Goal: Information Seeking & Learning: Learn about a topic

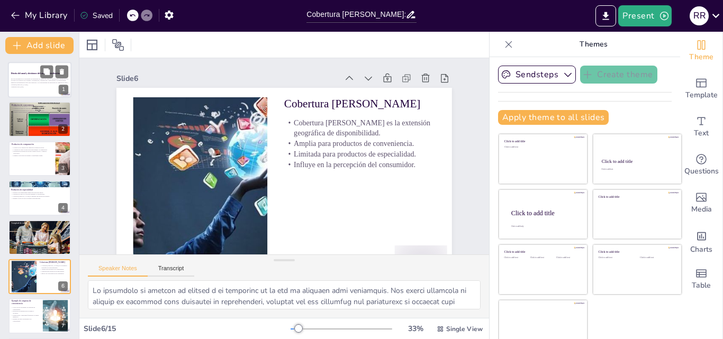
click at [28, 78] on p "En esta presentación se abordarán las decisiones de diseño del canal de distrib…" at bounding box center [39, 82] width 57 height 8
checkbox input "true"
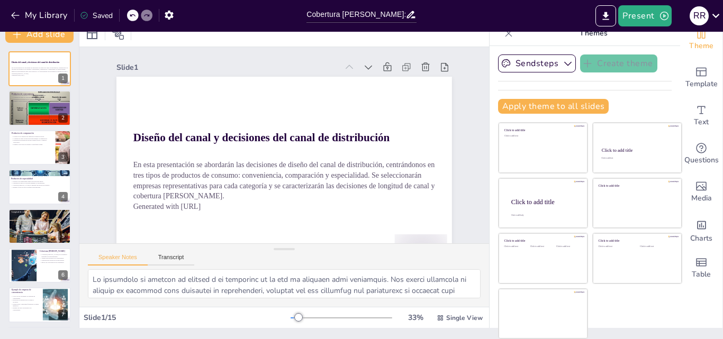
checkbox input "true"
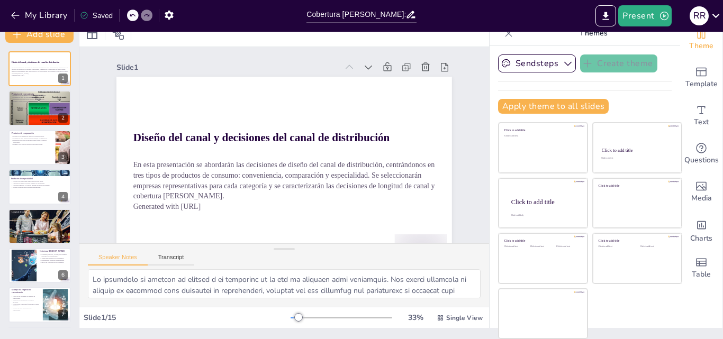
checkbox input "true"
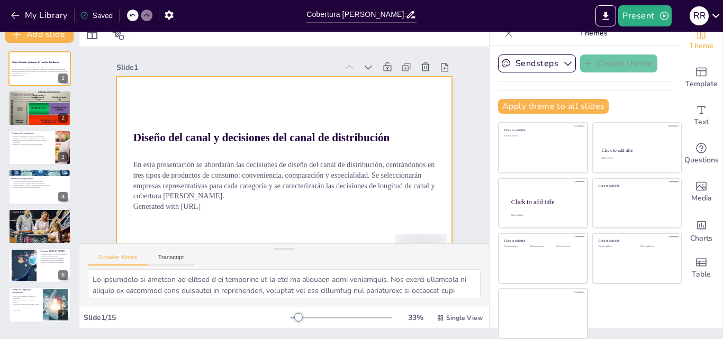
checkbox input "true"
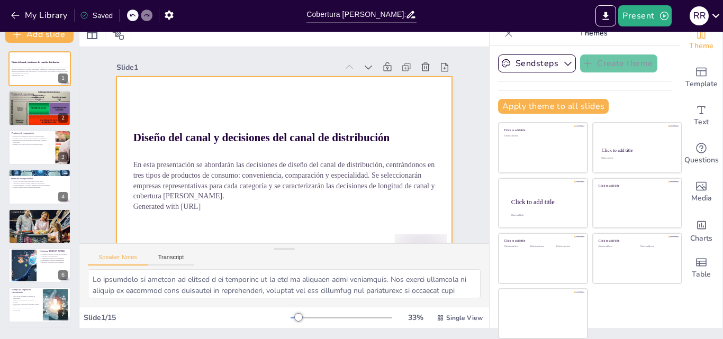
checkbox input "true"
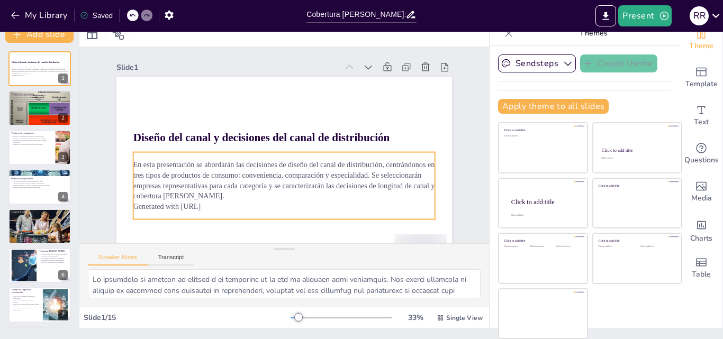
checkbox input "true"
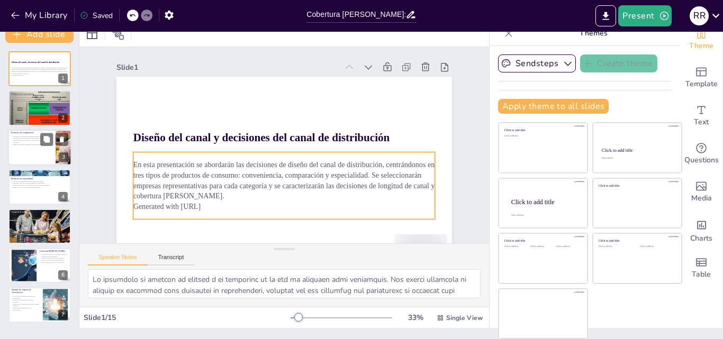
checkbox input "true"
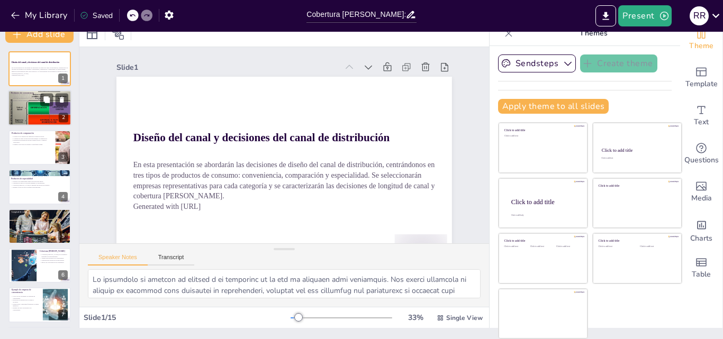
checkbox input "true"
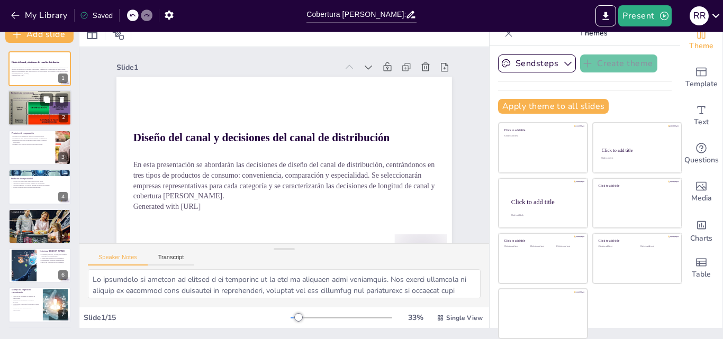
checkbox input "true"
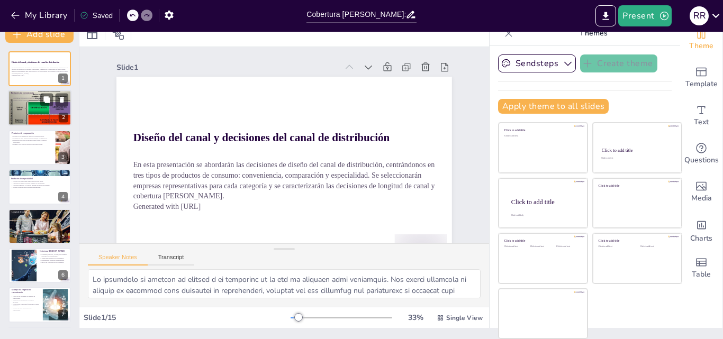
checkbox input "true"
click at [30, 102] on p "Ejemplo: pan en supermercados y tiendas de conveniencia." at bounding box center [39, 101] width 57 height 2
checkbox input "true"
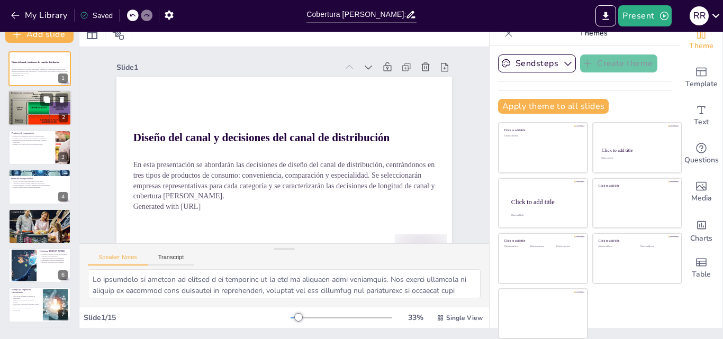
checkbox input "true"
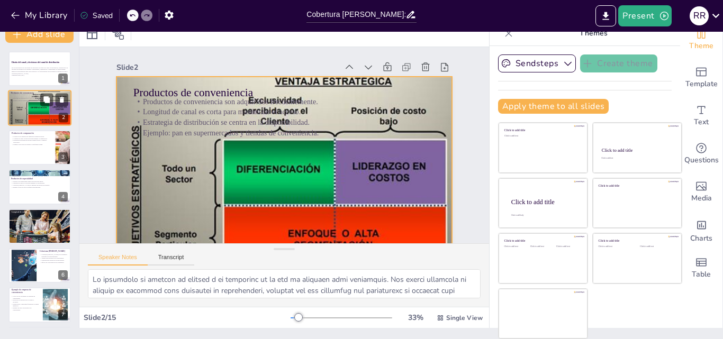
checkbox input "true"
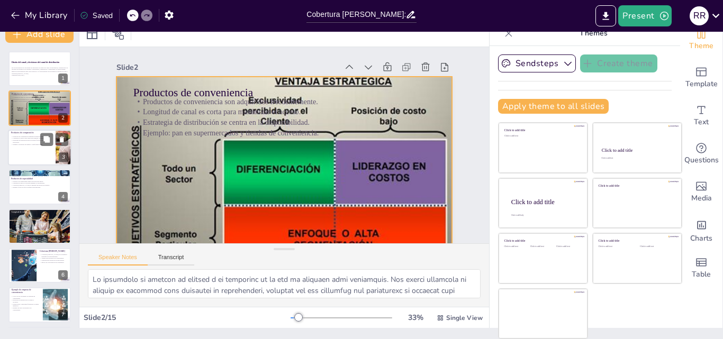
checkbox input "true"
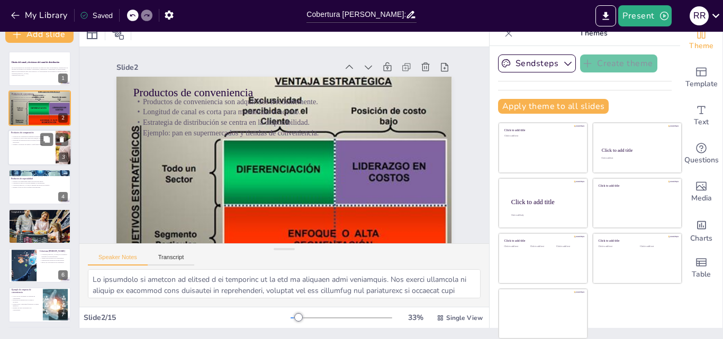
checkbox input "true"
click at [30, 150] on div at bounding box center [39, 148] width 63 height 36
checkbox input "true"
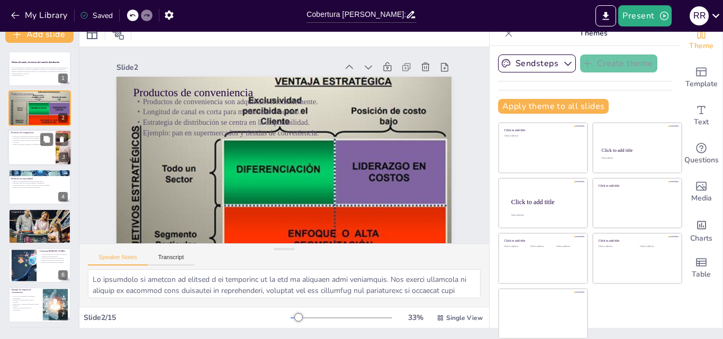
checkbox input "true"
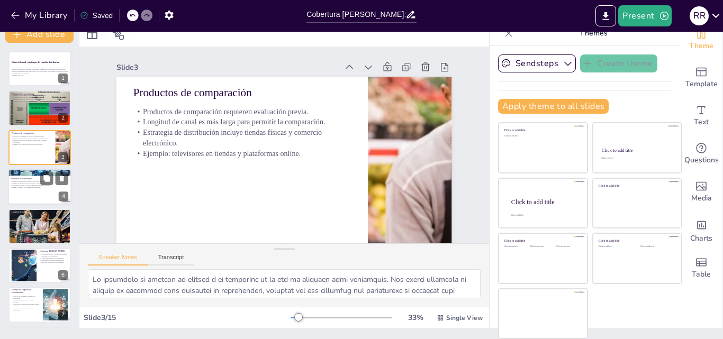
checkbox input "true"
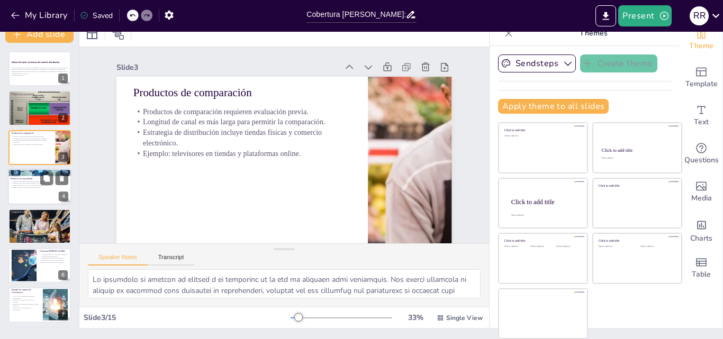
checkbox input "true"
click at [19, 193] on div at bounding box center [39, 187] width 63 height 36
checkbox input "true"
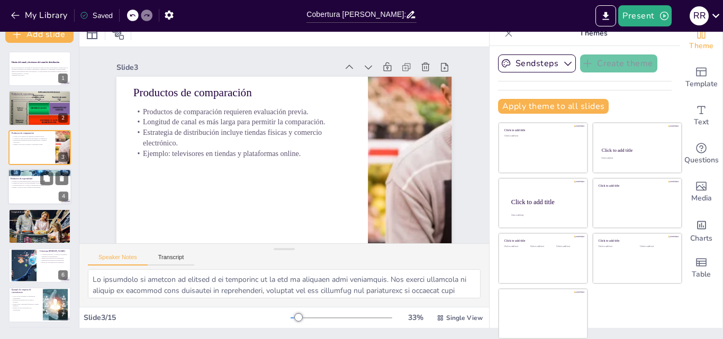
scroll to position [2, 0]
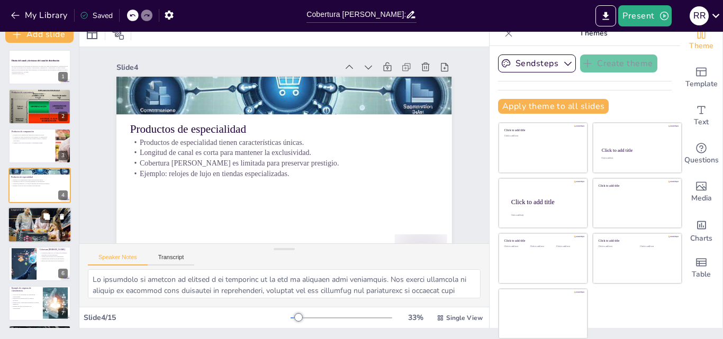
checkbox input "true"
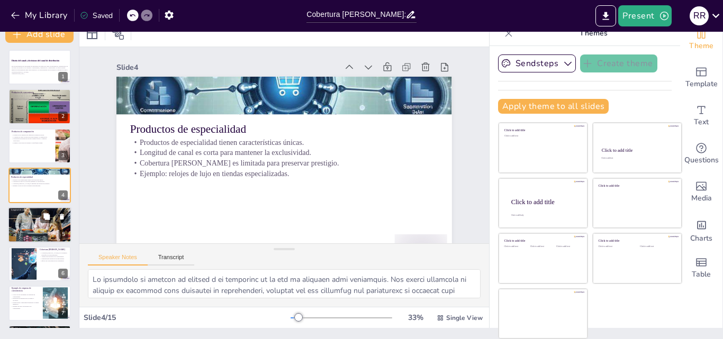
checkbox input "true"
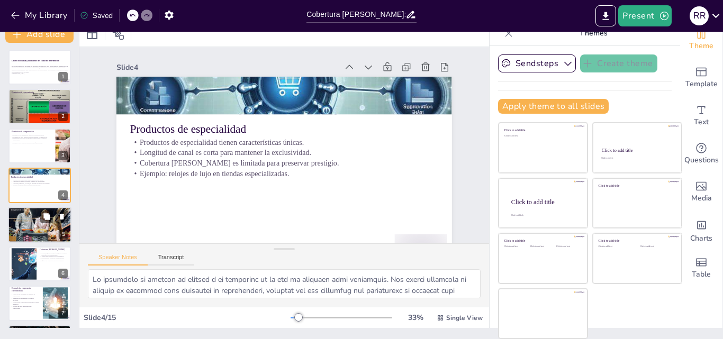
checkbox input "true"
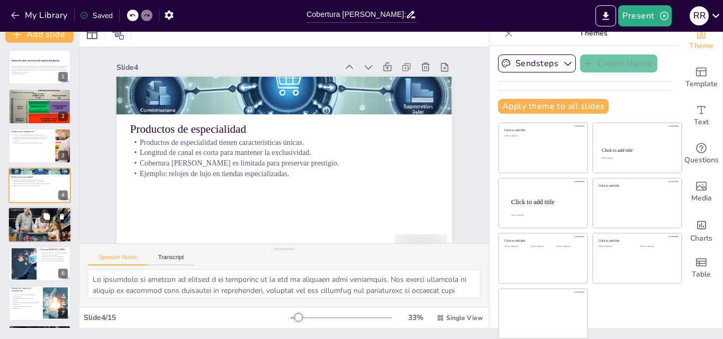
click at [24, 221] on p "Evaluación de la longitud es crucial para la estrategia de distribución." at bounding box center [39, 222] width 57 height 2
checkbox input "true"
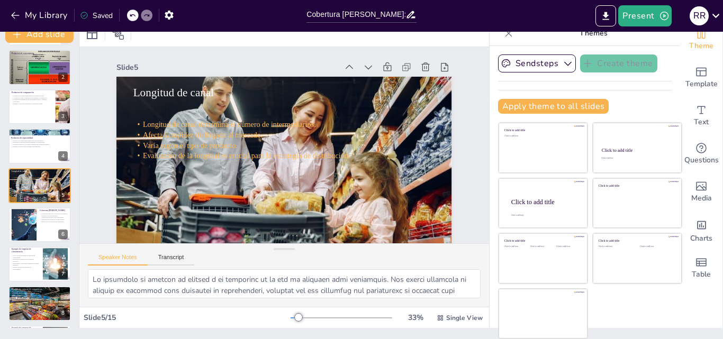
checkbox input "true"
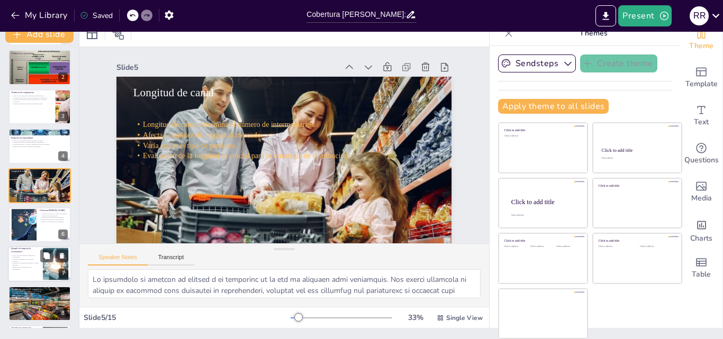
checkbox input "true"
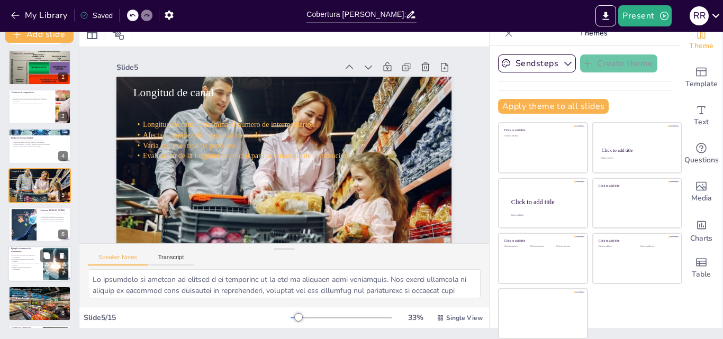
checkbox input "true"
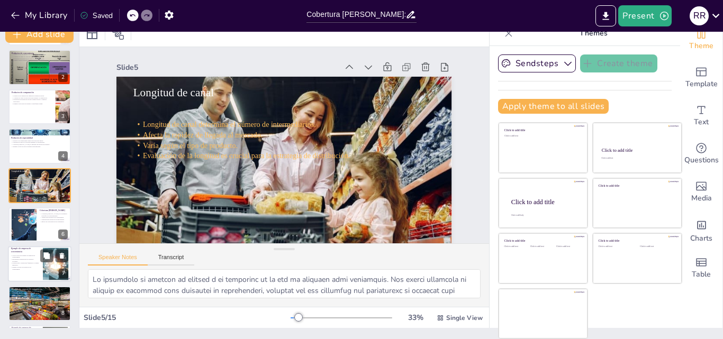
checkbox input "true"
click at [27, 261] on p "Estrategia de distribución es extensa y accesible." at bounding box center [25, 261] width 29 height 4
checkbox input "true"
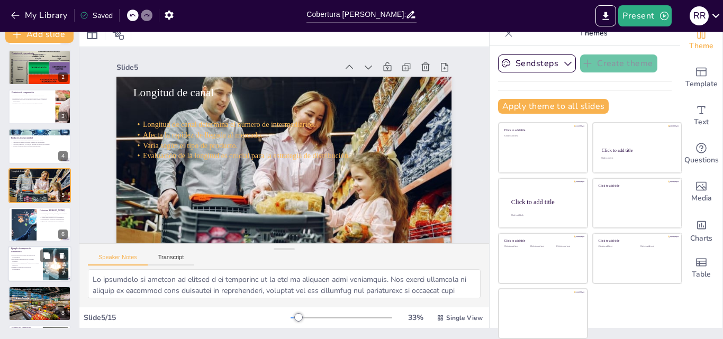
checkbox input "true"
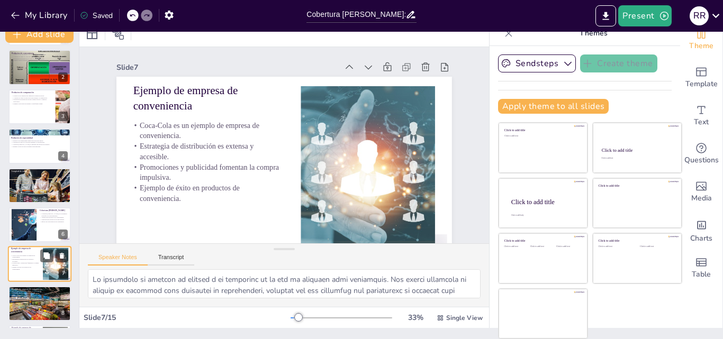
scroll to position [120, 0]
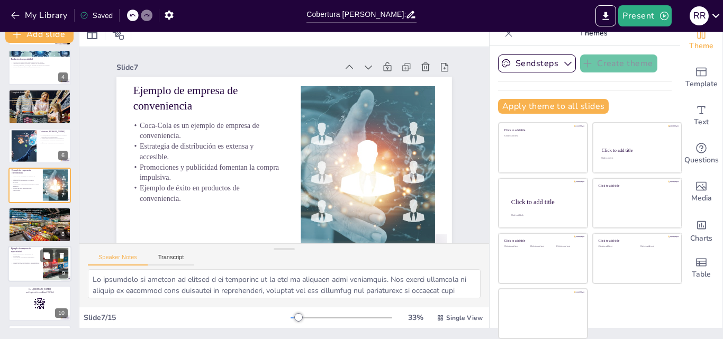
checkbox input "true"
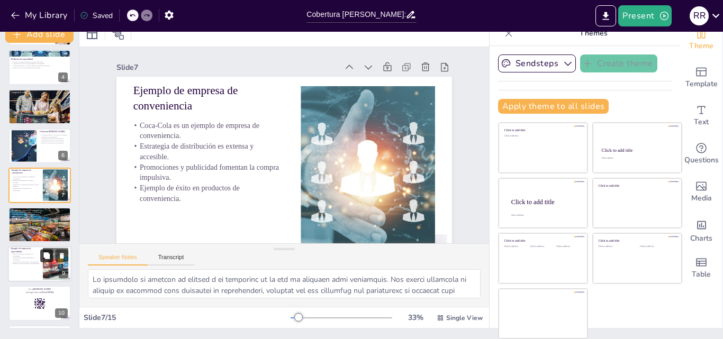
checkbox input "true"
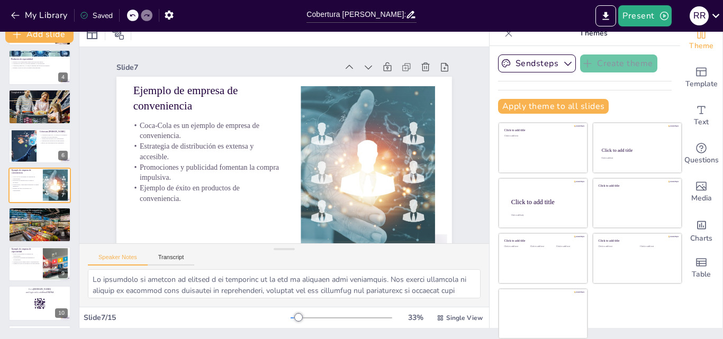
checkbox input "true"
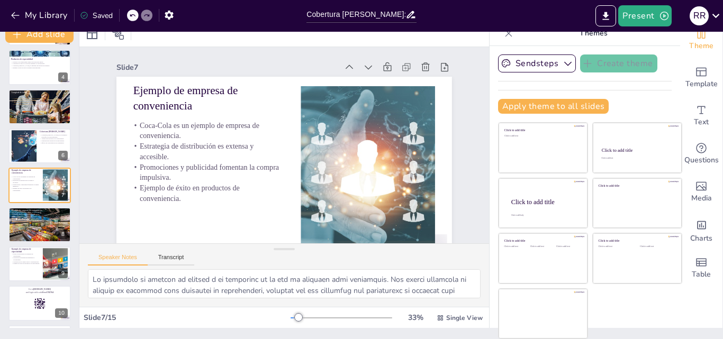
checkbox input "true"
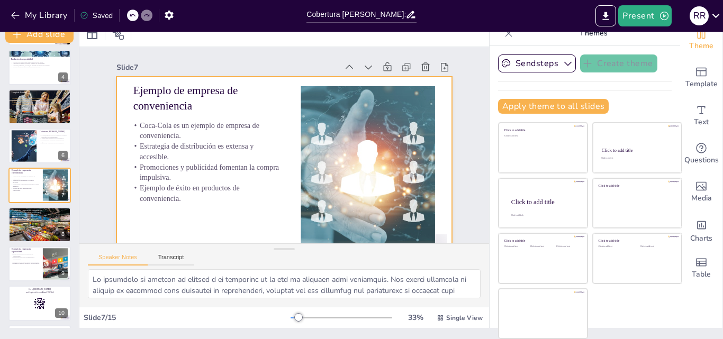
checkbox input "true"
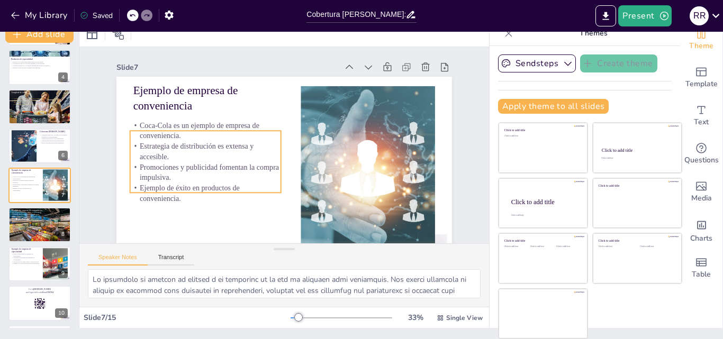
checkbox input "true"
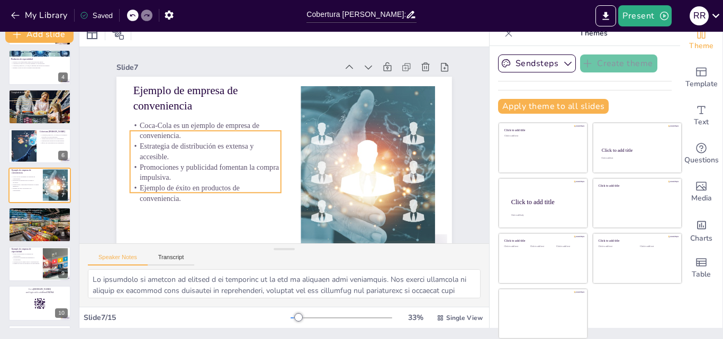
checkbox input "true"
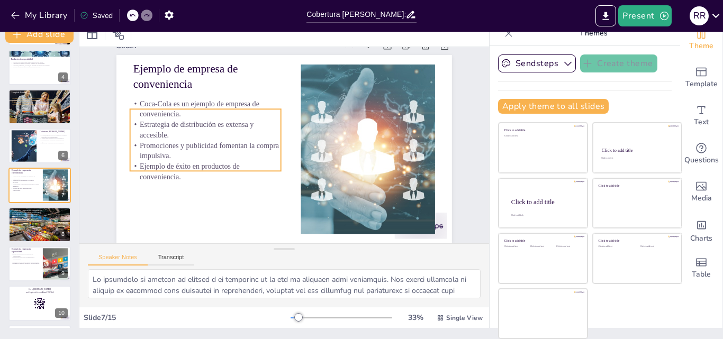
checkbox input "true"
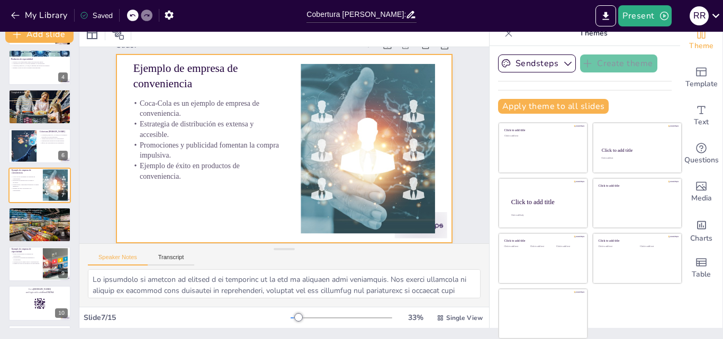
scroll to position [30, 0]
checkbox input "true"
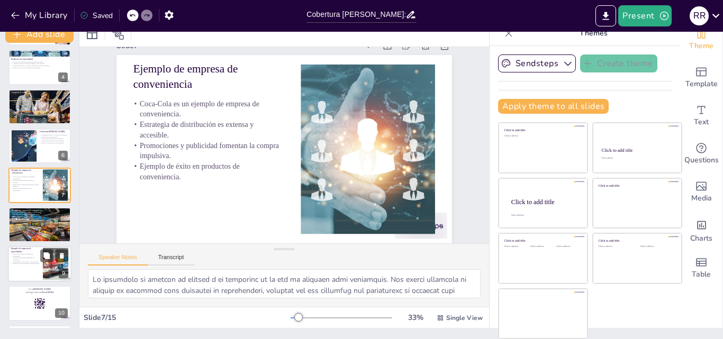
checkbox input "true"
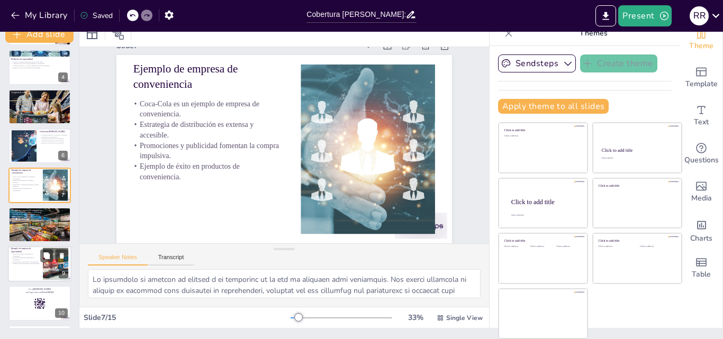
checkbox input "true"
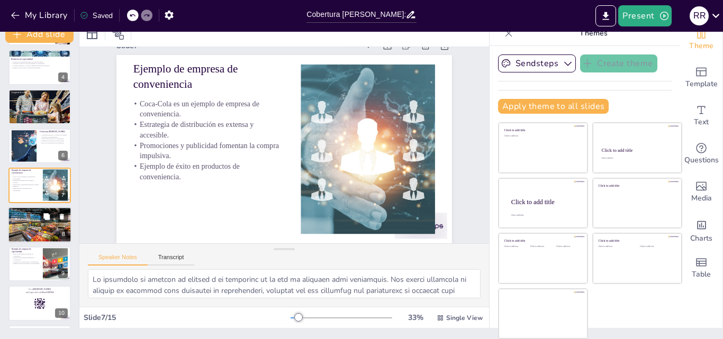
checkbox input "true"
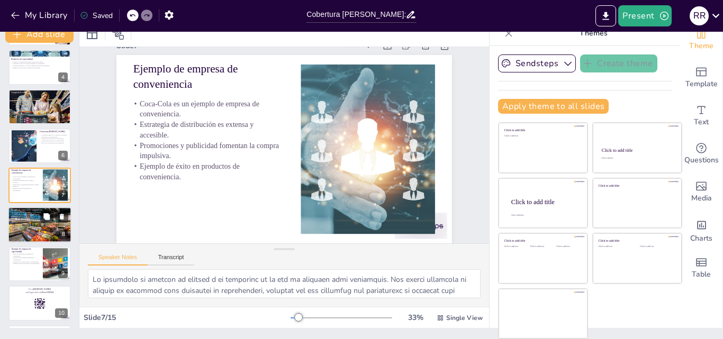
click at [28, 226] on div at bounding box center [39, 225] width 63 height 40
checkbox input "true"
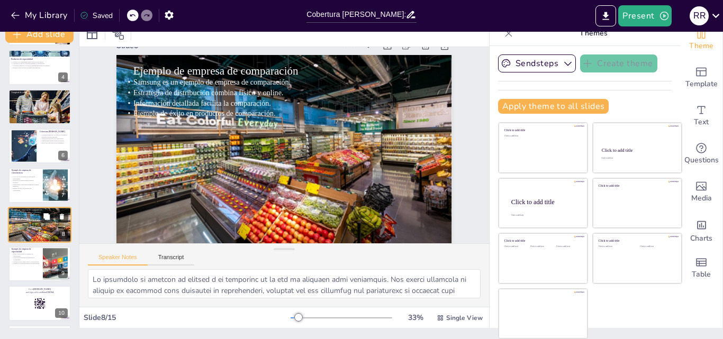
scroll to position [0, 0]
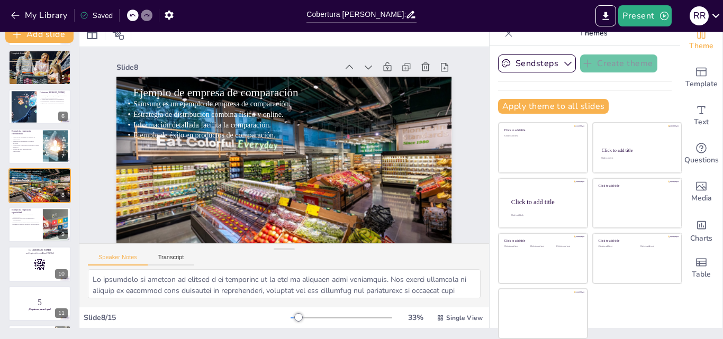
checkbox input "true"
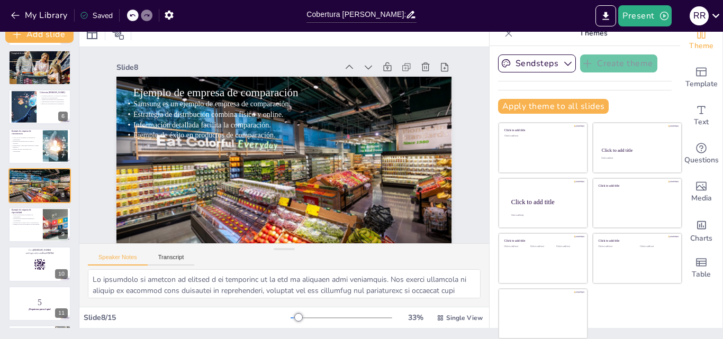
checkbox input "true"
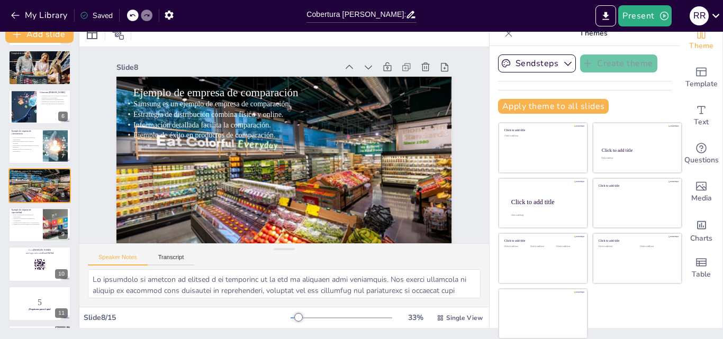
checkbox input "true"
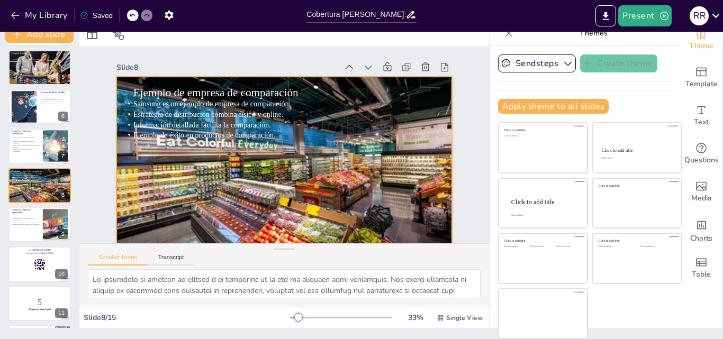
checkbox input "true"
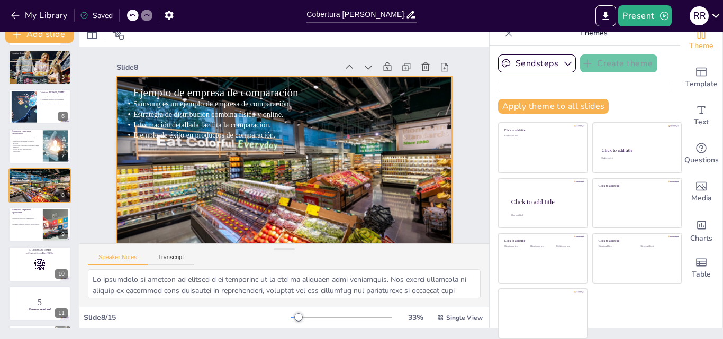
checkbox input "true"
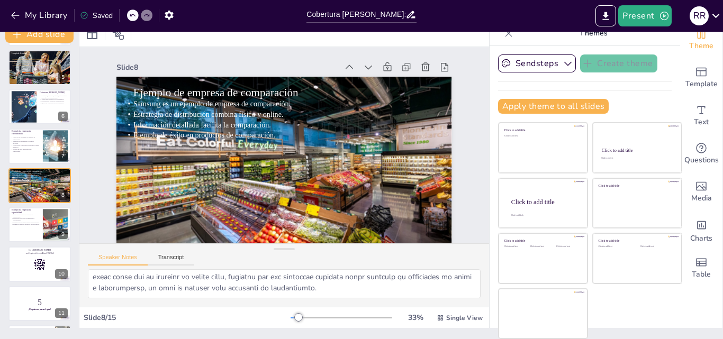
scroll to position [125, 0]
checkbox input "true"
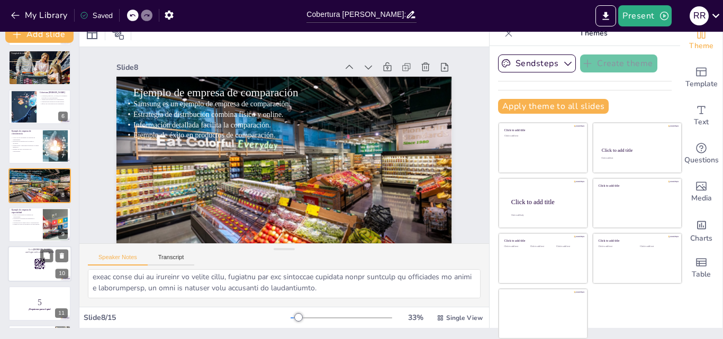
checkbox input "true"
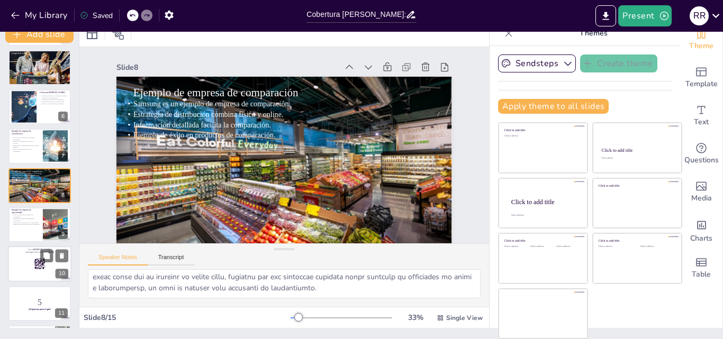
checkbox input "true"
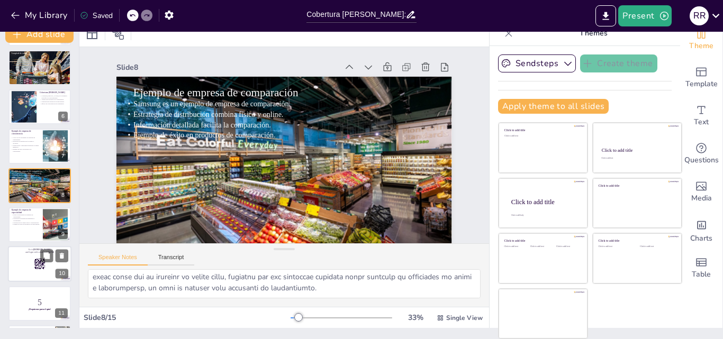
checkbox input "true"
click at [18, 253] on p "and login with code Free1782764" at bounding box center [39, 252] width 57 height 3
checkbox input "true"
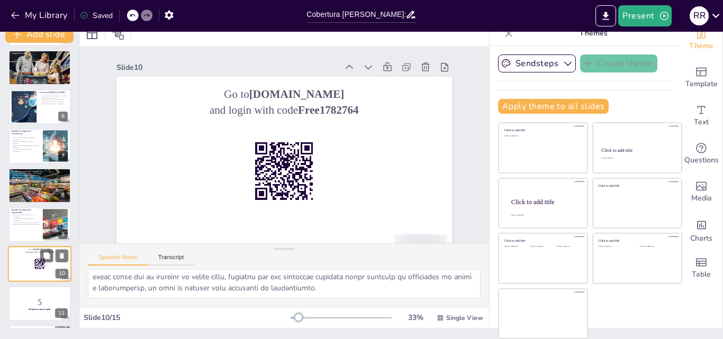
scroll to position [0, 0]
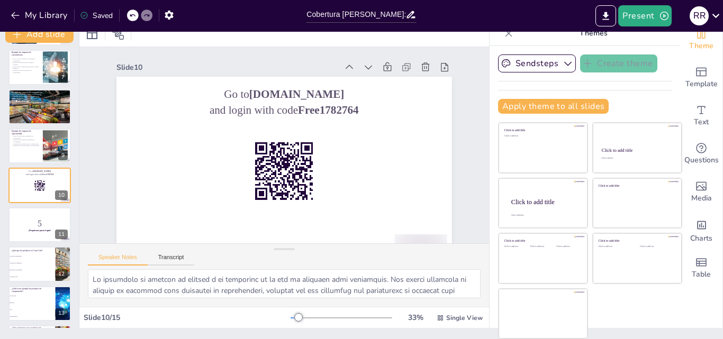
checkbox input "true"
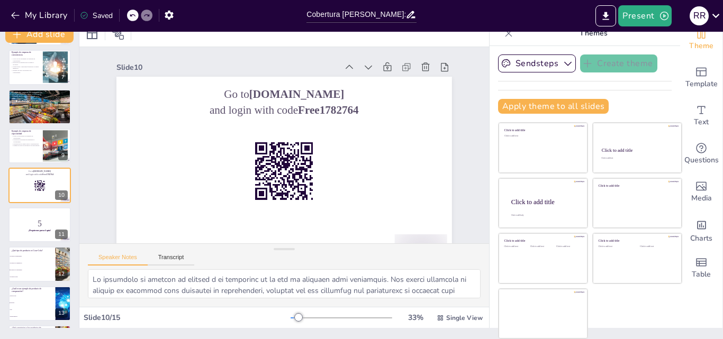
checkbox input "true"
click at [23, 265] on li "Producto de comparación" at bounding box center [32, 263] width 48 height 7
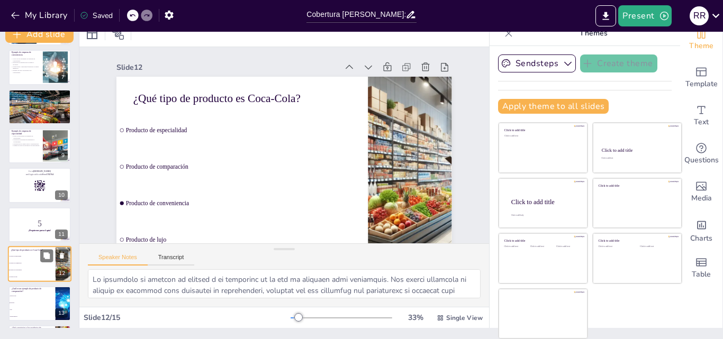
scroll to position [316, 0]
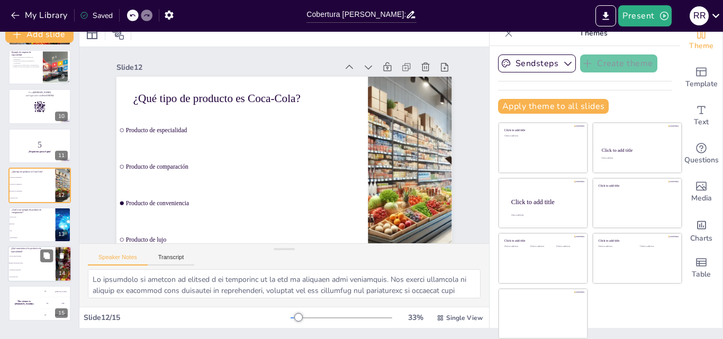
click at [18, 265] on li "Tienen características únicas" at bounding box center [32, 263] width 48 height 7
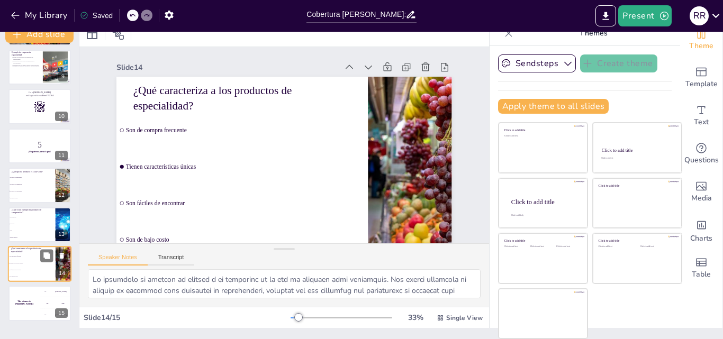
scroll to position [318, 0]
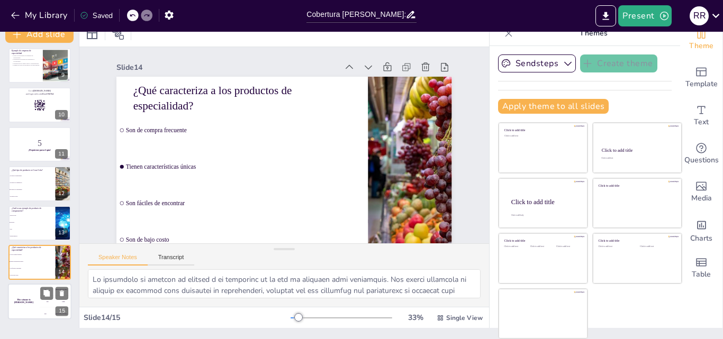
click at [15, 300] on h4 "The winner is [PERSON_NAME]" at bounding box center [24, 301] width 32 height 5
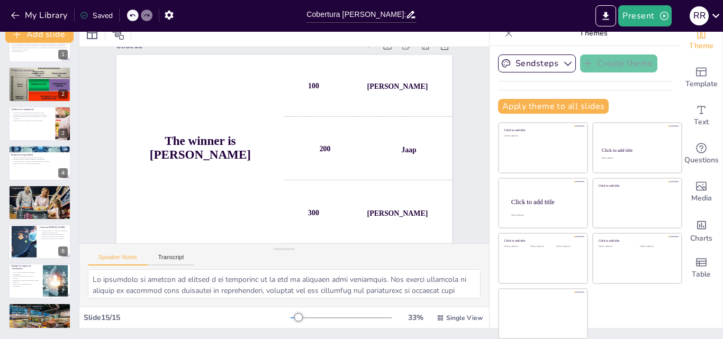
scroll to position [1, 0]
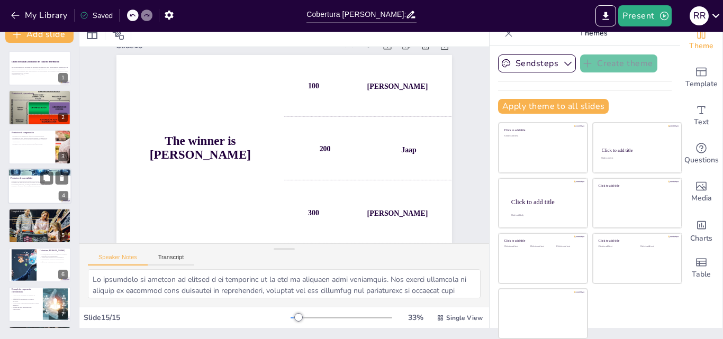
click at [33, 195] on div at bounding box center [39, 186] width 63 height 36
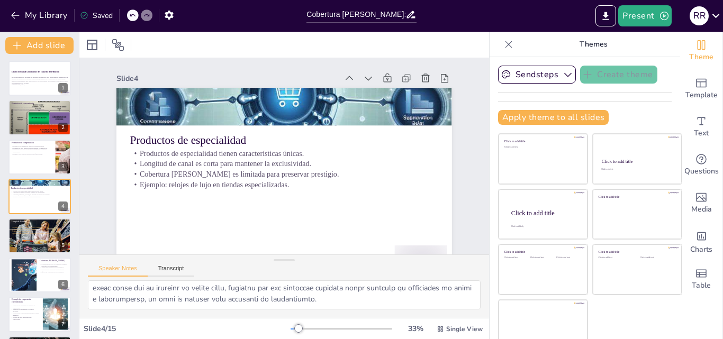
scroll to position [11, 0]
